Goal: Transaction & Acquisition: Purchase product/service

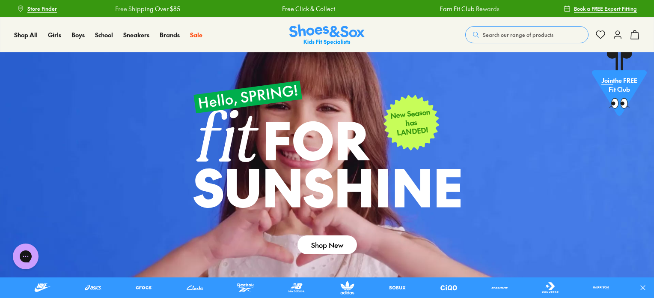
click at [139, 287] on link at bounding box center [143, 288] width 37 height 14
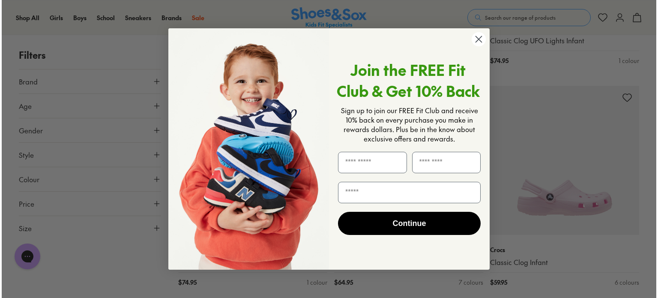
scroll to position [1001, 0]
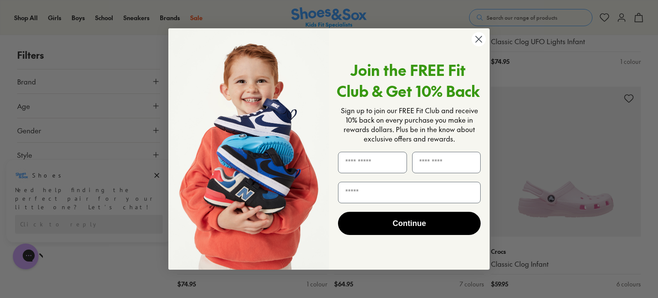
click at [479, 40] on icon "Close dialog" at bounding box center [479, 39] width 6 height 6
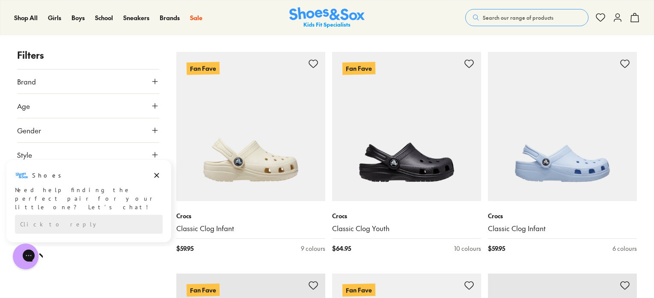
scroll to position [1920, 0]
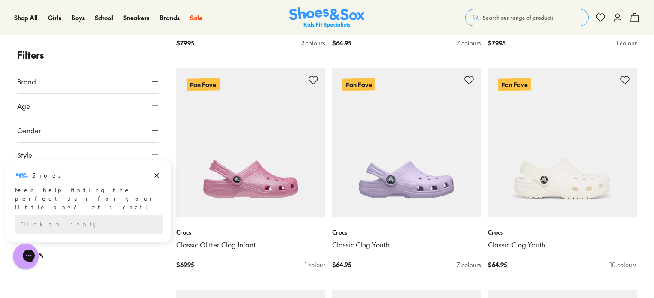
scroll to position [2569, 0]
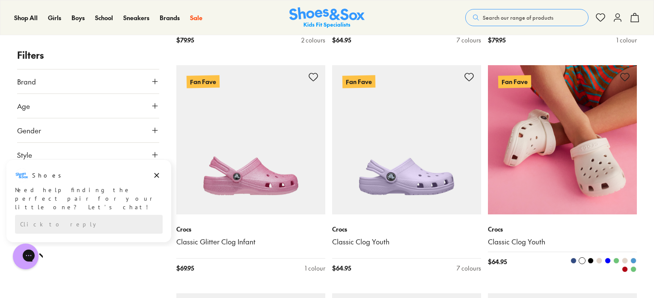
click at [561, 164] on img at bounding box center [562, 139] width 149 height 149
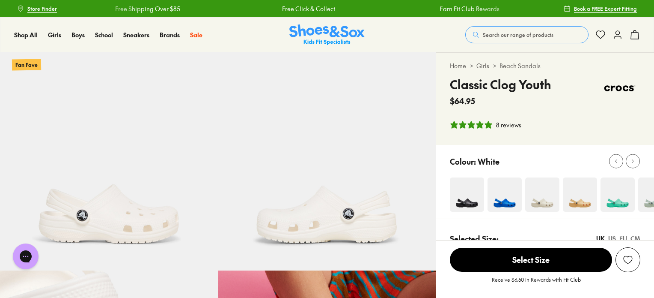
select select "*"
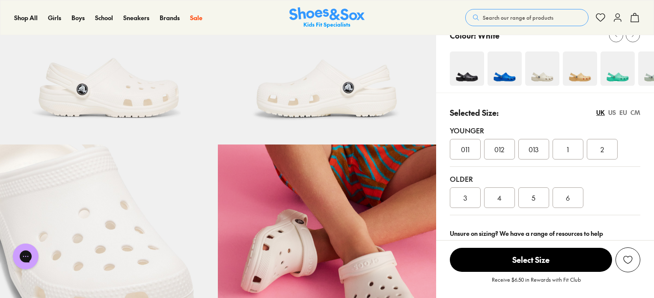
scroll to position [138, 0]
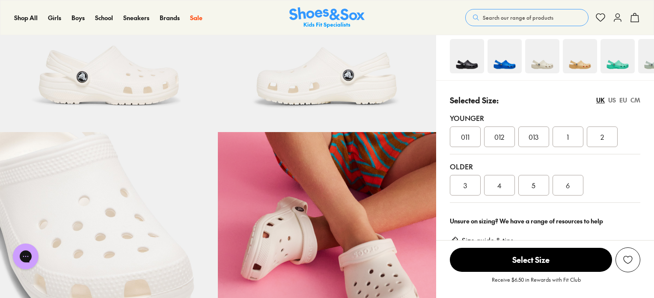
click at [497, 184] on div "4" at bounding box center [499, 185] width 31 height 21
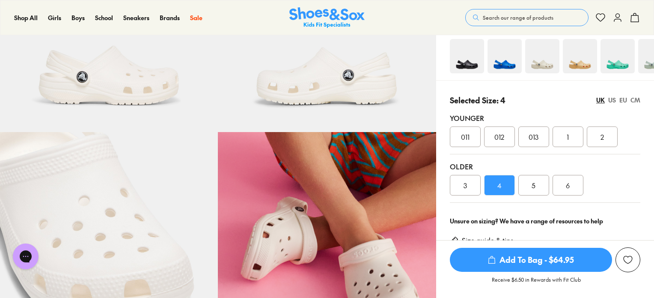
click at [525, 261] on span "Add To Bag - $64.95" at bounding box center [531, 260] width 162 height 24
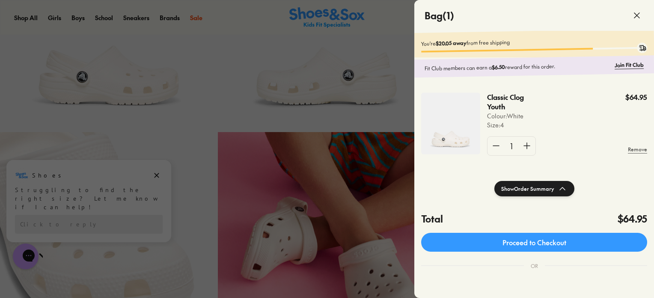
click at [403, 114] on div at bounding box center [327, 149] width 654 height 298
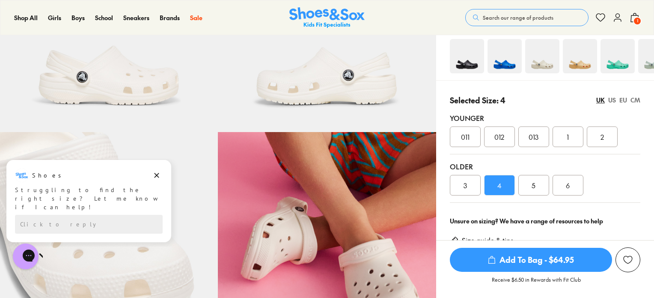
click at [564, 134] on div "1" at bounding box center [568, 136] width 31 height 21
click at [523, 258] on span "Add To Bag - $64.95" at bounding box center [531, 260] width 162 height 24
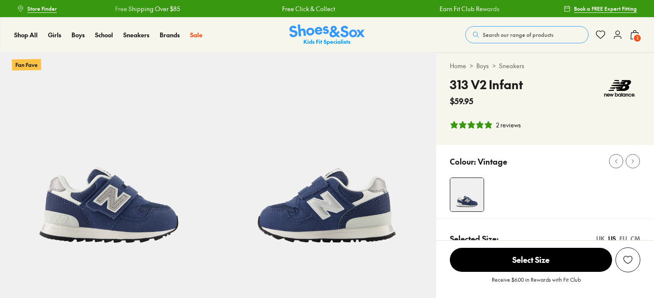
select select "*"
